Goal: Transaction & Acquisition: Purchase product/service

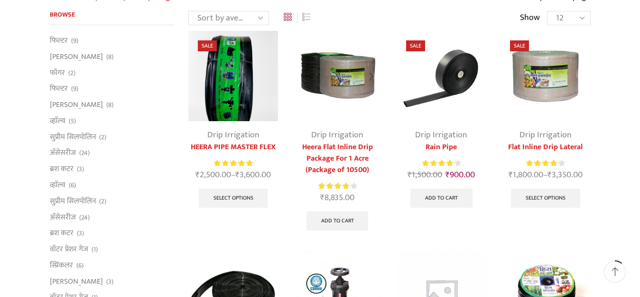
scroll to position [95, 0]
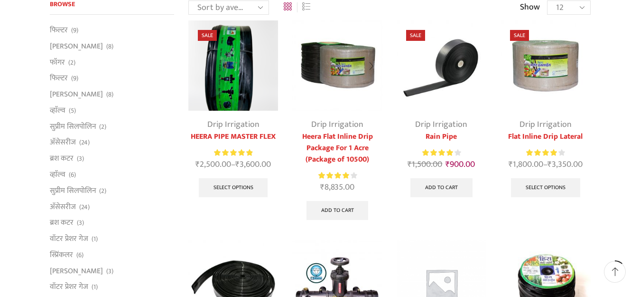
click at [342, 127] on link "Drip Irrigation" at bounding box center [337, 124] width 52 height 14
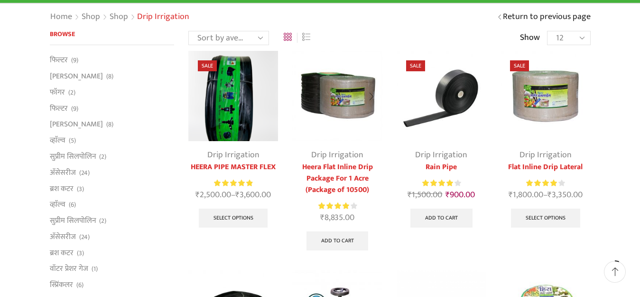
scroll to position [95, 0]
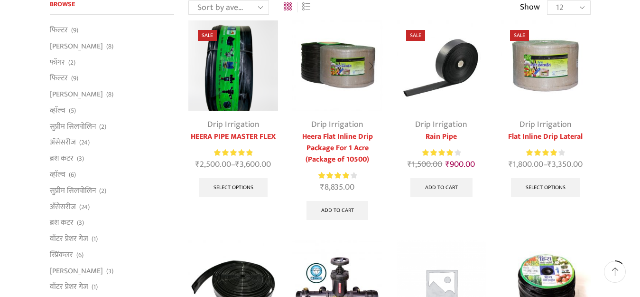
click at [347, 136] on link "Heera Flat Inline Drip Package For 1 Acre (Package of 10500)" at bounding box center [337, 148] width 90 height 34
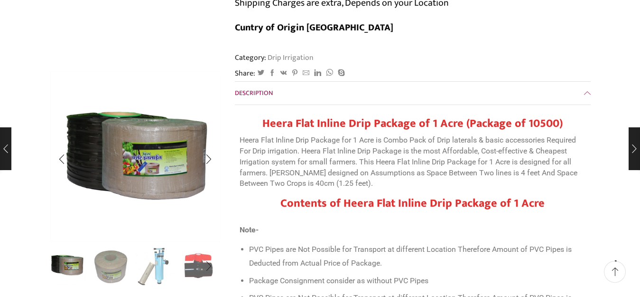
scroll to position [142, 0]
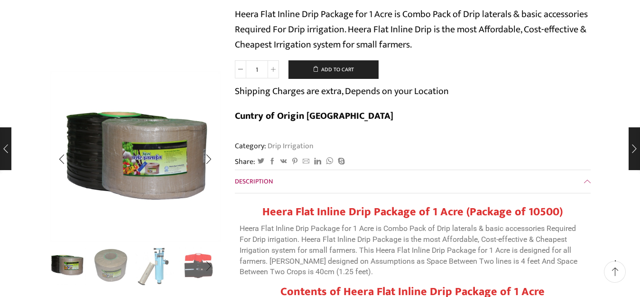
click at [117, 270] on img "2 / 10" at bounding box center [110, 264] width 39 height 39
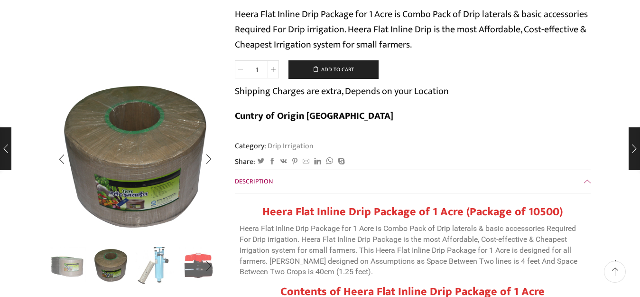
click at [138, 269] on img "3 / 10" at bounding box center [154, 264] width 39 height 39
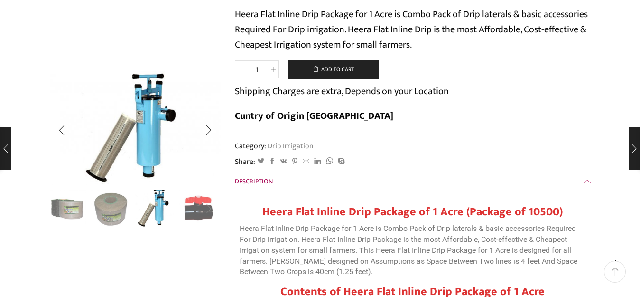
click at [206, 208] on div "Next slide" at bounding box center [209, 209] width 24 height 24
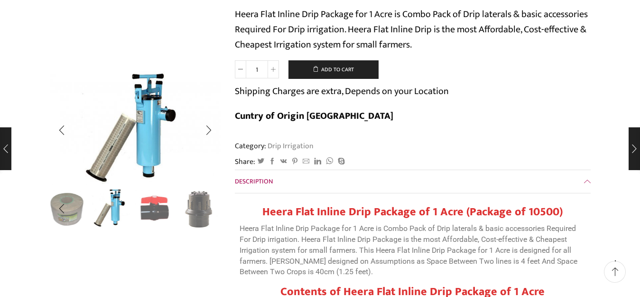
click at [206, 208] on div "Next slide" at bounding box center [209, 209] width 24 height 24
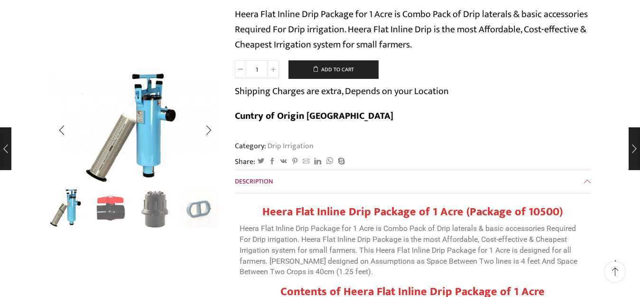
click at [206, 208] on div "Next slide" at bounding box center [209, 209] width 24 height 24
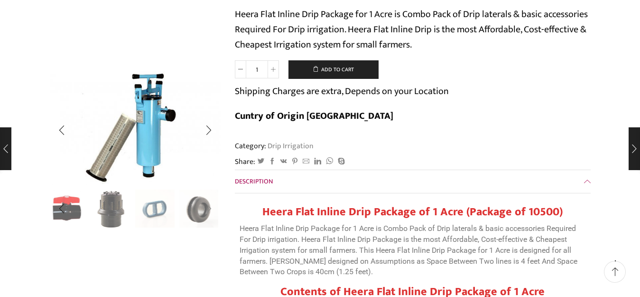
click at [206, 208] on div "Next slide" at bounding box center [209, 209] width 24 height 24
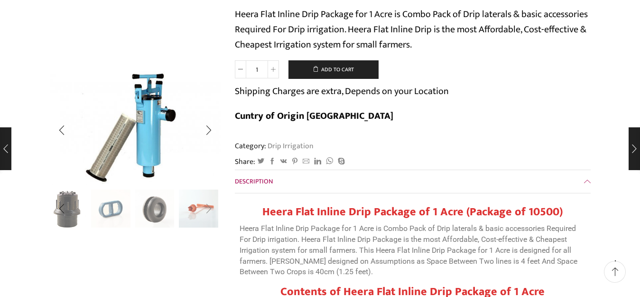
click at [206, 208] on div "Next slide" at bounding box center [209, 209] width 24 height 24
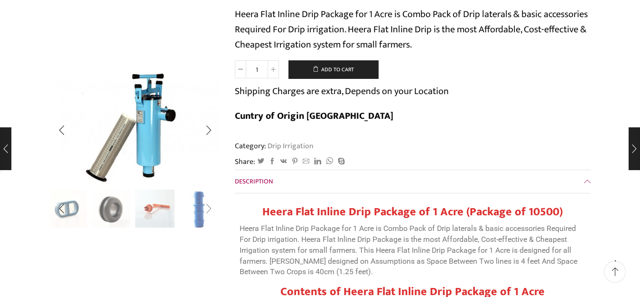
click at [206, 208] on div "Next slide" at bounding box center [209, 209] width 24 height 24
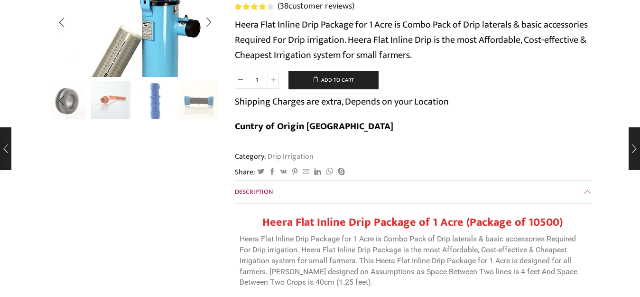
scroll to position [0, 0]
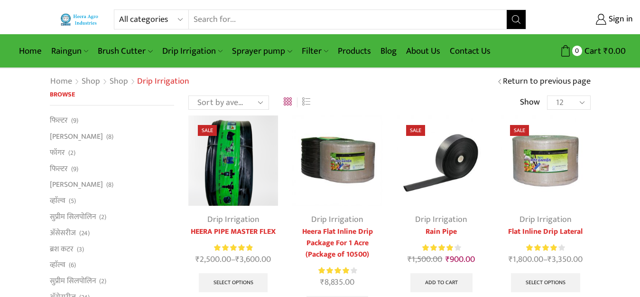
scroll to position [95, 0]
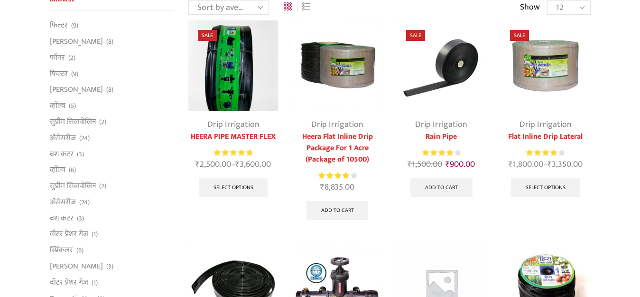
click at [553, 129] on link "Drip Irrigation" at bounding box center [546, 124] width 52 height 14
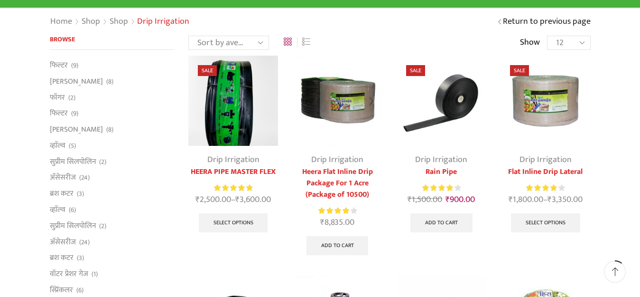
scroll to position [95, 0]
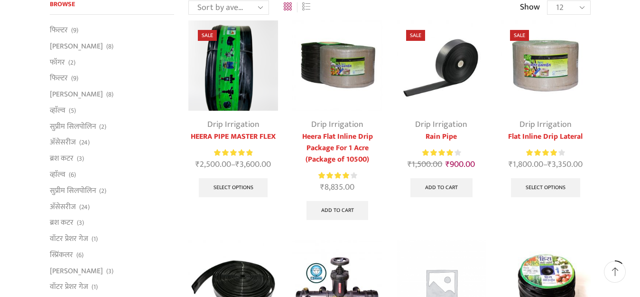
click at [537, 137] on link "Flat Inline Drip Lateral" at bounding box center [546, 136] width 90 height 11
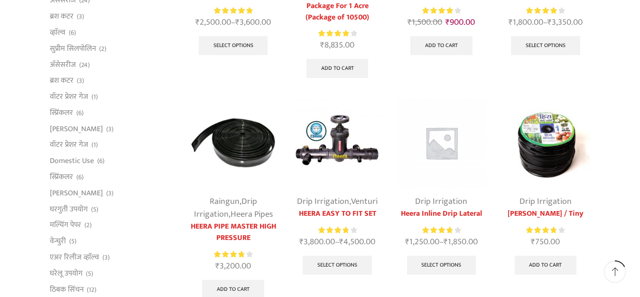
scroll to position [237, 0]
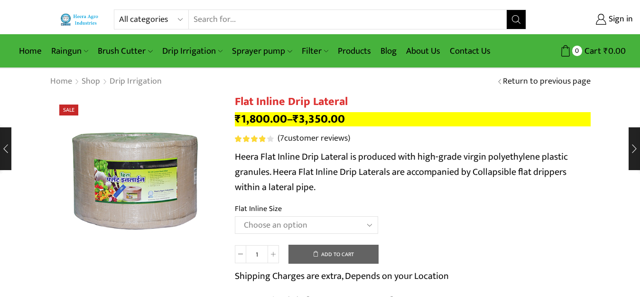
click at [310, 223] on select "Choose an option 12 MM 0.25 Thickness (30 CM) 12 MM 0.25 Thickness (40 CM) 12 M…" at bounding box center [306, 225] width 143 height 18
click at [235, 216] on select "Choose an option 12 MM 0.25 Thickness (30 CM) 12 MM 0.25 Thickness (40 CM) 12 M…" at bounding box center [306, 225] width 143 height 18
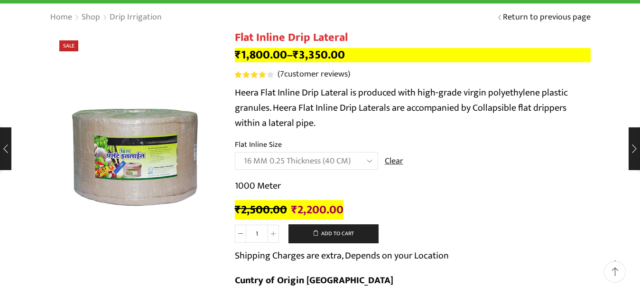
scroll to position [47, 0]
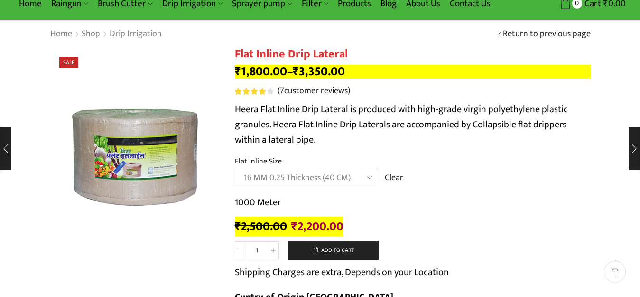
click at [370, 178] on select "Choose an option 12 MM 0.25 Thickness (30 CM) 12 MM 0.25 Thickness (40 CM) 12 M…" at bounding box center [306, 177] width 143 height 18
click at [235, 168] on select "Choose an option 12 MM 0.25 Thickness (30 CM) 12 MM 0.25 Thickness (40 CM) 12 M…" at bounding box center [306, 177] width 143 height 18
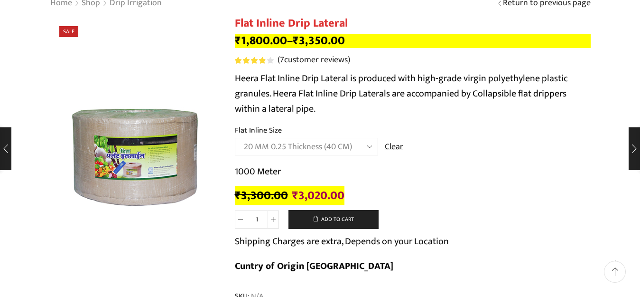
scroll to position [95, 0]
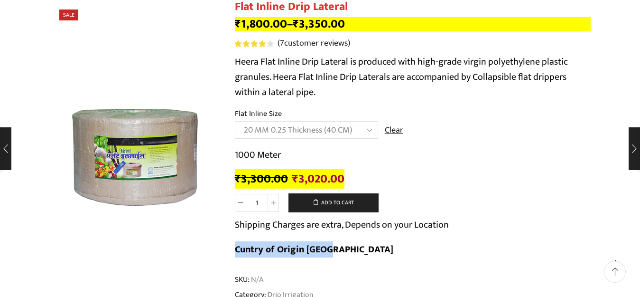
drag, startPoint x: 447, startPoint y: 224, endPoint x: 550, endPoint y: 225, distance: 102.5
click at [550, 225] on div "Flat Inline Drip Lateral quantity 1 Add to cart Shipping Charges are extra, Dep…" at bounding box center [413, 229] width 356 height 73
click at [330, 126] on select "Choose an option 12 MM 0.25 Thickness (30 CM) 12 MM 0.25 Thickness (40 CM) 12 M…" at bounding box center [306, 130] width 143 height 18
click at [235, 121] on select "Choose an option 12 MM 0.25 Thickness (30 CM) 12 MM 0.25 Thickness (40 CM) 12 M…" at bounding box center [306, 130] width 143 height 18
click at [332, 128] on select "Choose an option 12 MM 0.25 Thickness (30 CM) 12 MM 0.25 Thickness (40 CM) 12 M…" at bounding box center [306, 130] width 143 height 18
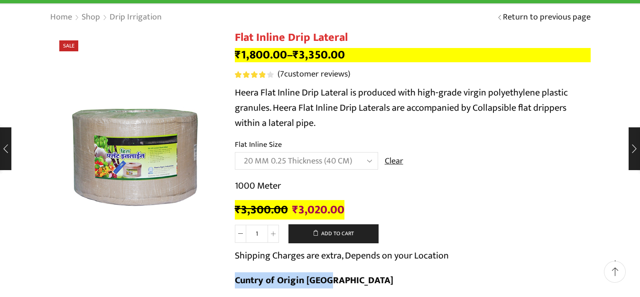
scroll to position [47, 0]
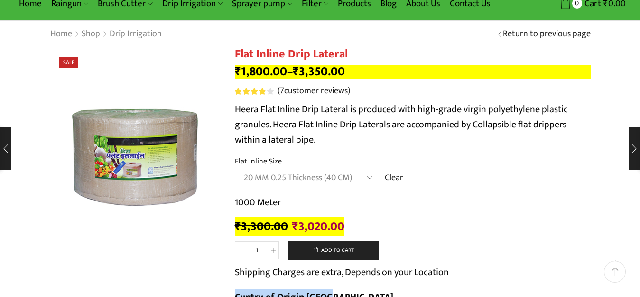
click at [342, 176] on select "Choose an option 12 MM 0.25 Thickness (30 CM) 12 MM 0.25 Thickness (40 CM) 12 M…" at bounding box center [306, 177] width 143 height 18
click at [235, 168] on select "Choose an option 12 MM 0.25 Thickness (30 CM) 12 MM 0.25 Thickness (40 CM) 12 M…" at bounding box center [306, 177] width 143 height 18
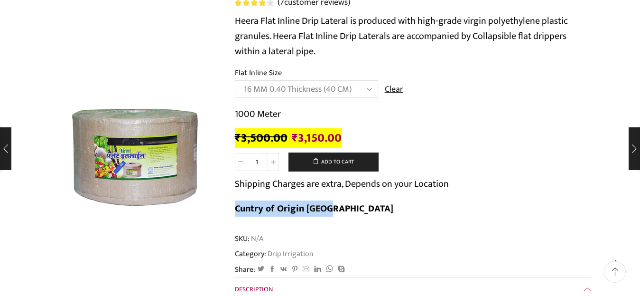
scroll to position [142, 0]
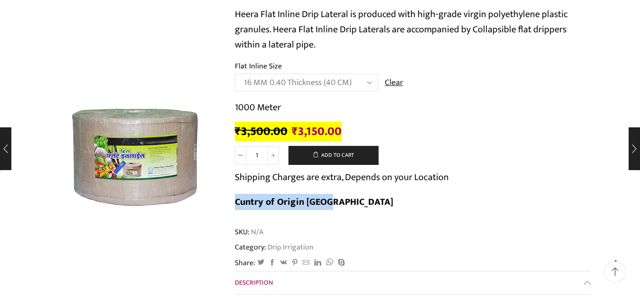
click at [363, 82] on select "Choose an option 12 MM 0.25 Thickness (30 CM) 12 MM 0.25 Thickness (40 CM) 12 M…" at bounding box center [306, 83] width 143 height 18
select select "16 MM 0.25 Thickness (40 CM)"
click at [235, 74] on select "Choose an option 12 MM 0.25 Thickness (30 CM) 12 MM 0.25 Thickness (40 CM) 12 M…" at bounding box center [306, 83] width 143 height 18
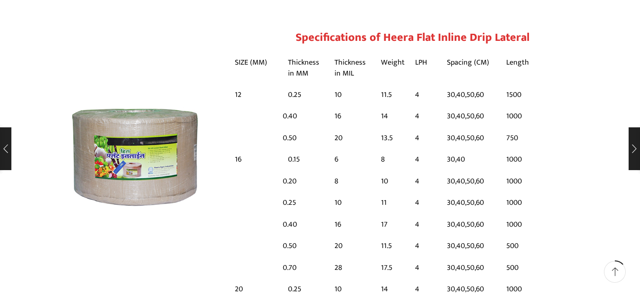
scroll to position [712, 0]
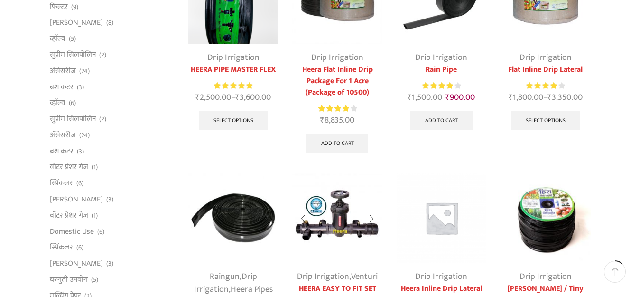
scroll to position [95, 0]
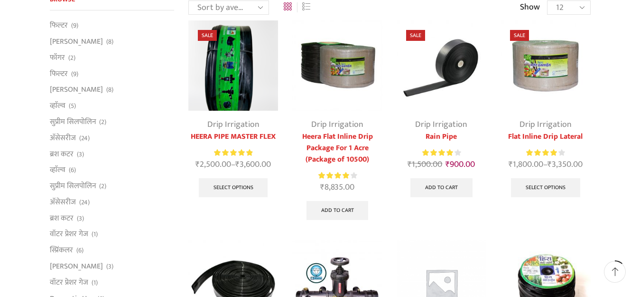
click at [535, 136] on link "Flat Inline Drip Lateral" at bounding box center [546, 136] width 90 height 11
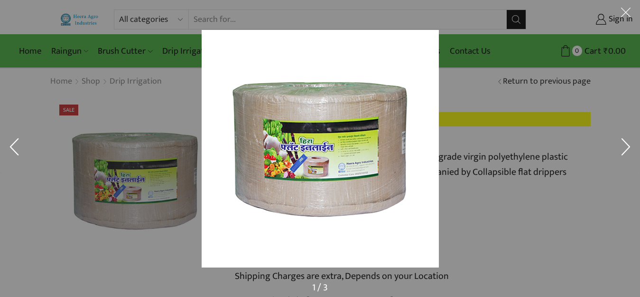
click at [630, 10] on button at bounding box center [626, 14] width 28 height 28
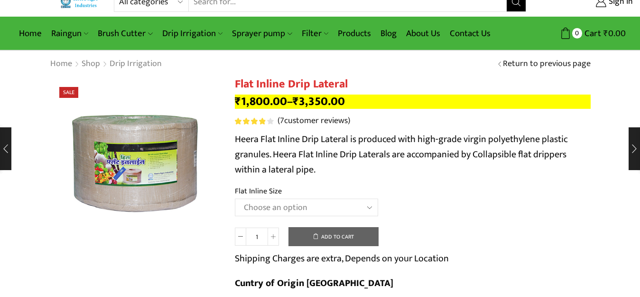
scroll to position [47, 0]
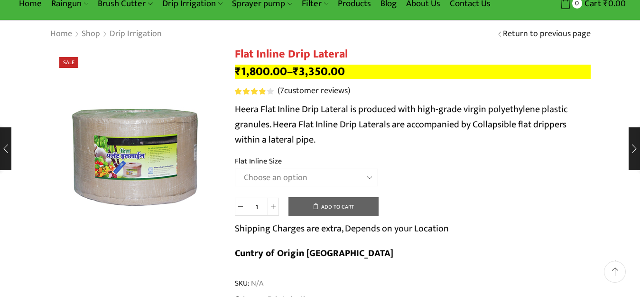
click at [335, 177] on select "Choose an option 12 MM 0.25 Thickness (30 CM) 12 MM 0.25 Thickness (40 CM) 12 M…" at bounding box center [306, 177] width 143 height 18
click at [235, 168] on select "Choose an option 12 MM 0.25 Thickness (30 CM) 12 MM 0.25 Thickness (40 CM) 12 M…" at bounding box center [306, 177] width 143 height 18
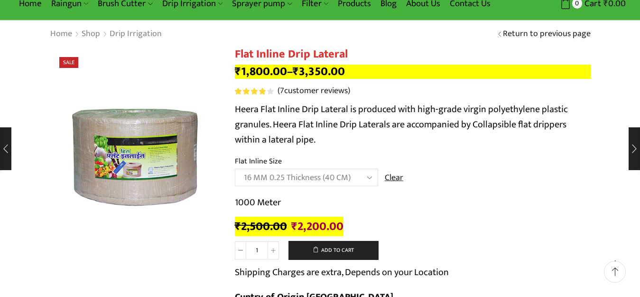
click at [305, 176] on select "Choose an option 12 MM 0.25 Thickness (30 CM) 12 MM 0.25 Thickness (40 CM) 12 M…" at bounding box center [306, 177] width 143 height 18
click at [235, 168] on select "Choose an option 12 MM 0.25 Thickness (30 CM) 12 MM 0.25 Thickness (40 CM) 12 M…" at bounding box center [306, 177] width 143 height 18
click at [294, 177] on select "Choose an option 12 MM 0.25 Thickness (30 CM) 12 MM 0.25 Thickness (40 CM) 12 M…" at bounding box center [306, 177] width 143 height 18
click at [235, 168] on select "Choose an option 12 MM 0.25 Thickness (30 CM) 12 MM 0.25 Thickness (40 CM) 12 M…" at bounding box center [306, 177] width 143 height 18
click at [314, 177] on select "Choose an option 12 MM 0.25 Thickness (30 CM) 12 MM 0.25 Thickness (40 CM) 12 M…" at bounding box center [306, 177] width 143 height 18
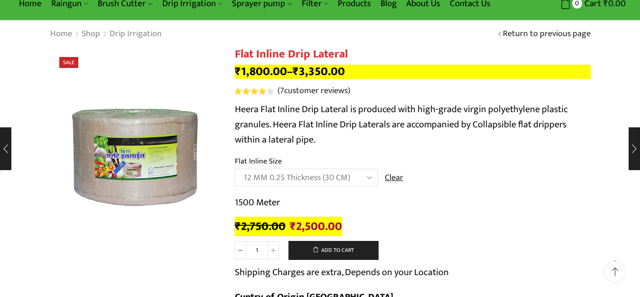
click at [235, 168] on select "Choose an option 12 MM 0.25 Thickness (30 CM) 12 MM 0.25 Thickness (40 CM) 12 M…" at bounding box center [306, 177] width 143 height 18
click at [325, 180] on select "Choose an option 12 MM 0.25 Thickness (30 CM) 12 MM 0.25 Thickness (40 CM) 12 M…" at bounding box center [306, 177] width 143 height 18
click at [235, 168] on select "Choose an option 12 MM 0.25 Thickness (30 CM) 12 MM 0.25 Thickness (40 CM) 12 M…" at bounding box center [306, 177] width 143 height 18
click at [307, 178] on select "Choose an option 12 MM 0.25 Thickness (30 CM) 12 MM 0.25 Thickness (40 CM) 12 M…" at bounding box center [306, 177] width 143 height 18
click at [235, 168] on select "Choose an option 12 MM 0.25 Thickness (30 CM) 12 MM 0.25 Thickness (40 CM) 12 M…" at bounding box center [306, 177] width 143 height 18
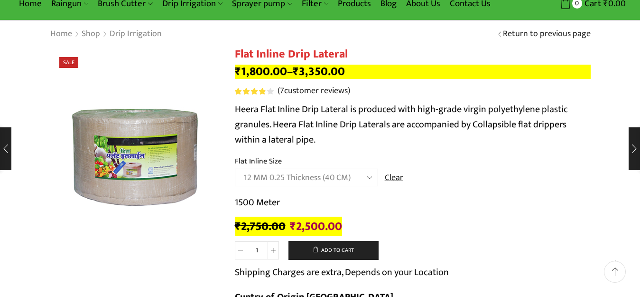
click at [270, 178] on select "Choose an option 12 MM 0.25 Thickness (30 CM) 12 MM 0.25 Thickness (40 CM) 12 M…" at bounding box center [306, 177] width 143 height 18
click at [235, 168] on select "Choose an option 12 MM 0.25 Thickness (30 CM) 12 MM 0.25 Thickness (40 CM) 12 M…" at bounding box center [306, 177] width 143 height 18
click at [287, 176] on select "Choose an option 12 MM 0.25 Thickness (30 CM) 12 MM 0.25 Thickness (40 CM) 12 M…" at bounding box center [306, 177] width 143 height 18
click at [235, 168] on select "Choose an option 12 MM 0.25 Thickness (30 CM) 12 MM 0.25 Thickness (40 CM) 12 M…" at bounding box center [306, 177] width 143 height 18
click at [294, 175] on select "Choose an option 12 MM 0.25 Thickness (30 CM) 12 MM 0.25 Thickness (40 CM) 12 M…" at bounding box center [306, 177] width 143 height 18
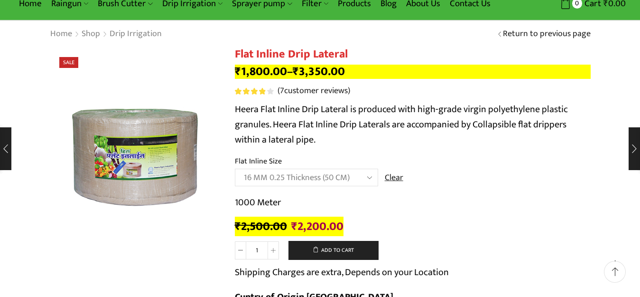
click at [235, 168] on select "Choose an option 12 MM 0.25 Thickness (30 CM) 12 MM 0.25 Thickness (40 CM) 12 M…" at bounding box center [306, 177] width 143 height 18
click at [295, 178] on select "Choose an option 12 MM 0.25 Thickness (30 CM) 12 MM 0.25 Thickness (40 CM) 12 M…" at bounding box center [306, 177] width 143 height 18
click at [235, 168] on select "Choose an option 12 MM 0.25 Thickness (30 CM) 12 MM 0.25 Thickness (40 CM) 12 M…" at bounding box center [306, 177] width 143 height 18
click at [287, 176] on select "Choose an option 12 MM 0.25 Thickness (30 CM) 12 MM 0.25 Thickness (40 CM) 12 M…" at bounding box center [306, 177] width 143 height 18
select select "20 MM 0.25 Thickness (40 CM)"
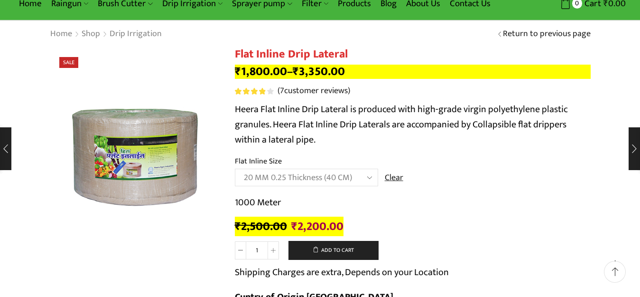
click at [235, 168] on select "Choose an option 12 MM 0.25 Thickness (30 CM) 12 MM 0.25 Thickness (40 CM) 12 M…" at bounding box center [306, 177] width 143 height 18
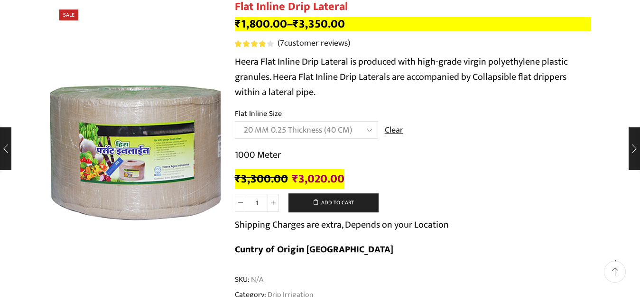
click at [132, 169] on img at bounding box center [136, 151] width 237 height 237
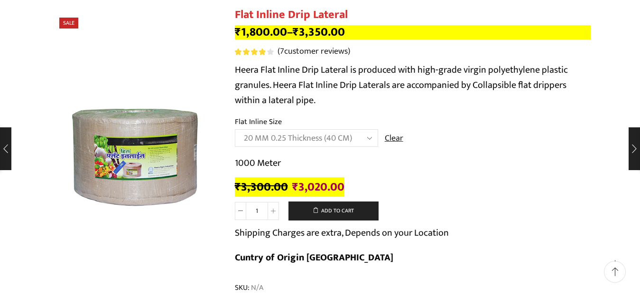
scroll to position [142, 0]
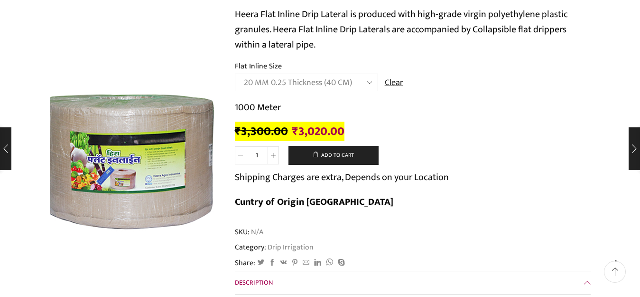
click at [153, 148] on img at bounding box center [127, 160] width 237 height 237
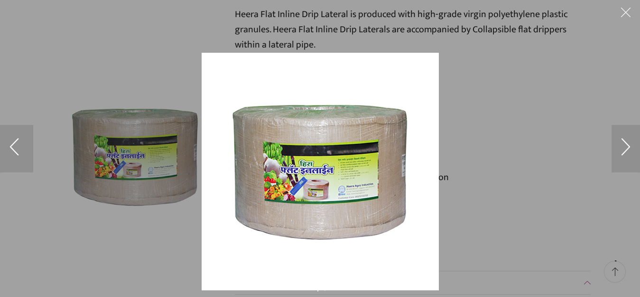
click at [271, 146] on img at bounding box center [320, 171] width 237 height 237
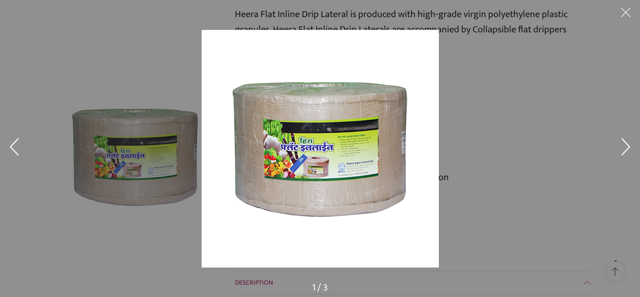
click at [121, 136] on div at bounding box center [320, 148] width 640 height 297
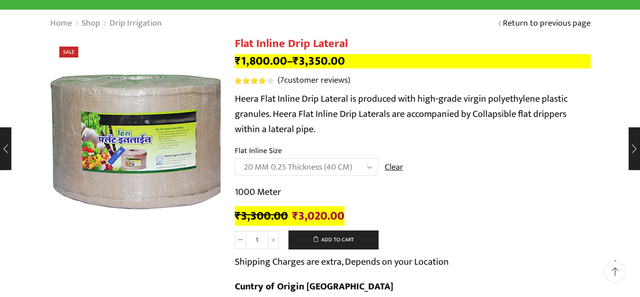
scroll to position [47, 0]
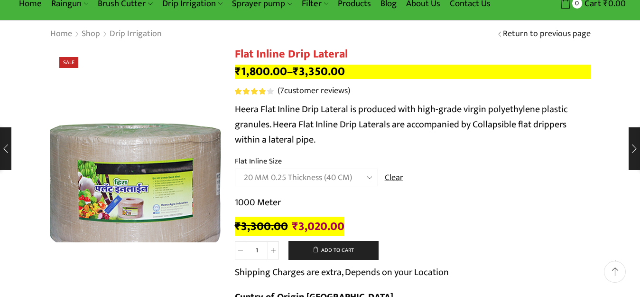
click at [135, 163] on img at bounding box center [134, 189] width 237 height 237
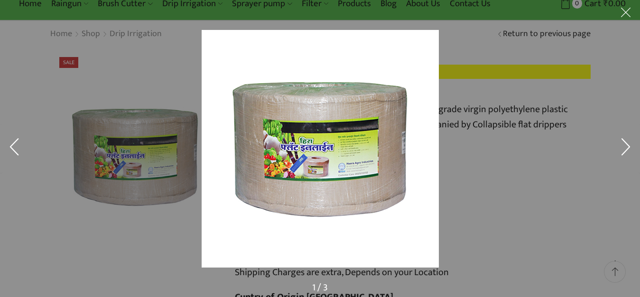
click at [621, 143] on button at bounding box center [626, 148] width 28 height 47
click at [630, 8] on button at bounding box center [626, 14] width 28 height 28
